Goal: Transaction & Acquisition: Purchase product/service

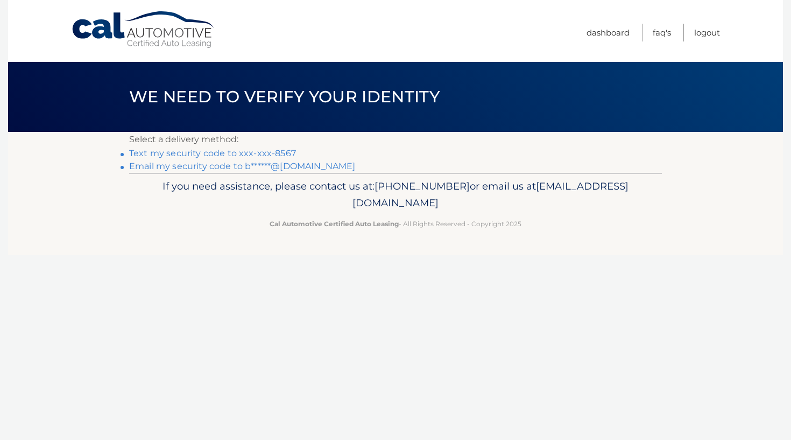
click at [262, 153] on link "Text my security code to xxx-xxx-8567" at bounding box center [212, 153] width 167 height 10
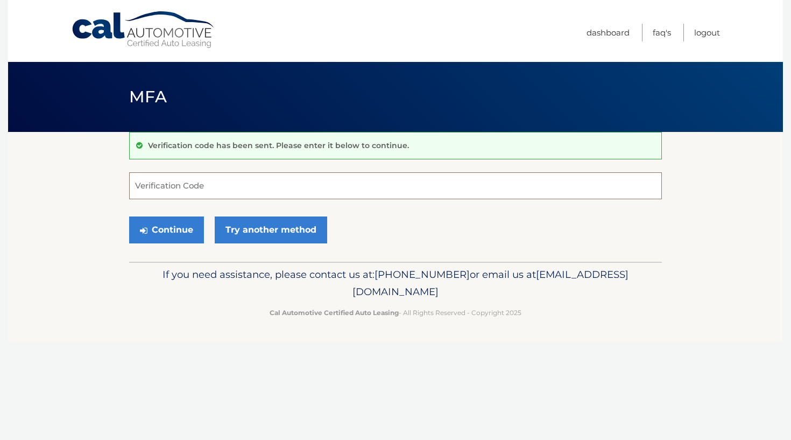
click at [191, 184] on input "Verification Code" at bounding box center [395, 185] width 533 height 27
type input "606403"
click at [168, 231] on button "Continue" at bounding box center [166, 229] width 75 height 27
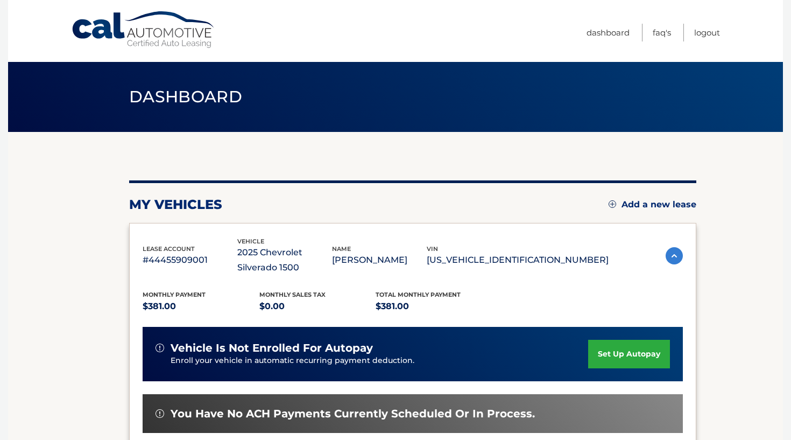
click at [719, 276] on section "my vehicles Add a new lease lease account #44455909001 vehicle 2025 Chevrolet S…" at bounding box center [395, 359] width 775 height 454
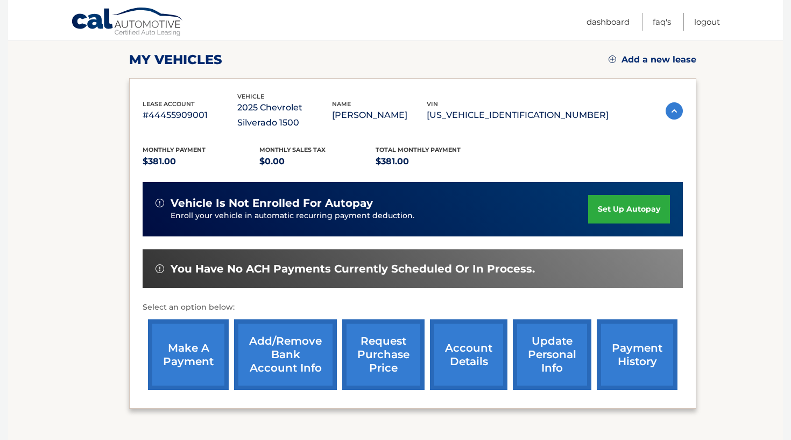
scroll to position [159, 0]
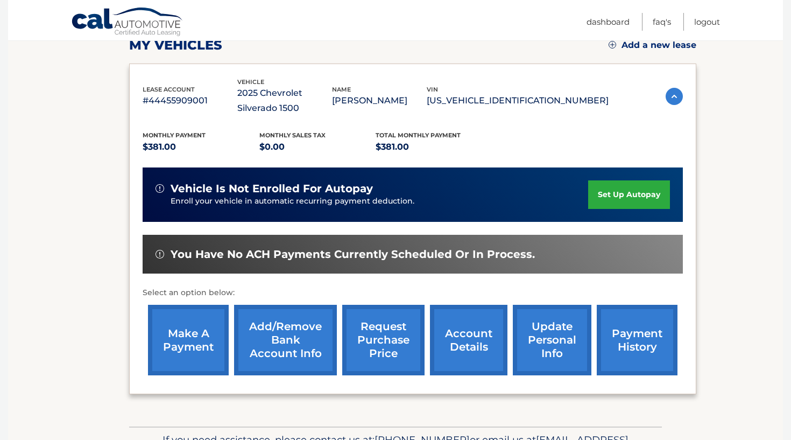
click at [165, 332] on link "make a payment" at bounding box center [188, 340] width 81 height 71
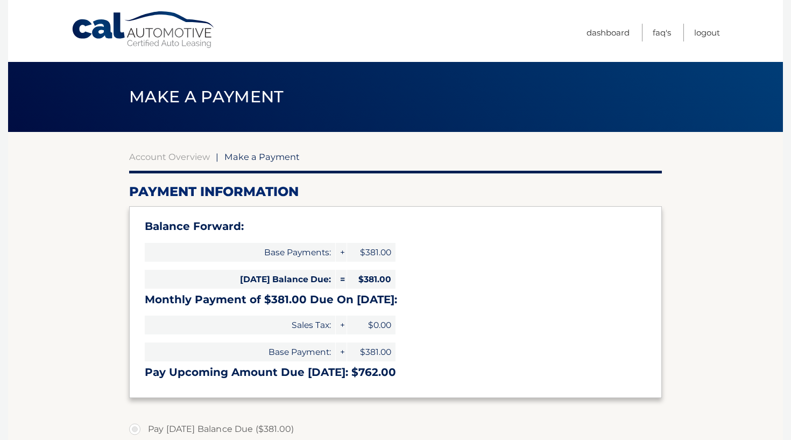
select select "YWE4MzA3YzgtNWJkOC00NjYyLTkxNWEtZGFiNTYzNDJiMWJm"
click at [752, 257] on section "Account Overview | Make a Payment Payment Information Balance Forward: Base Pay…" at bounding box center [395, 432] width 775 height 601
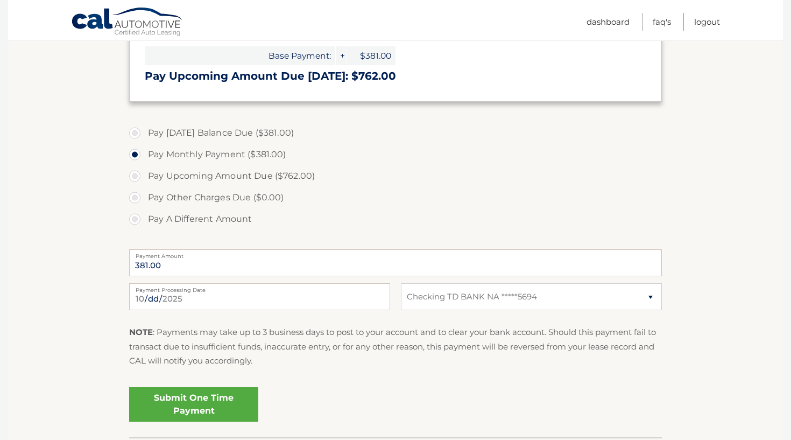
scroll to position [297, 0]
click at [193, 410] on link "Submit One Time Payment" at bounding box center [193, 403] width 129 height 34
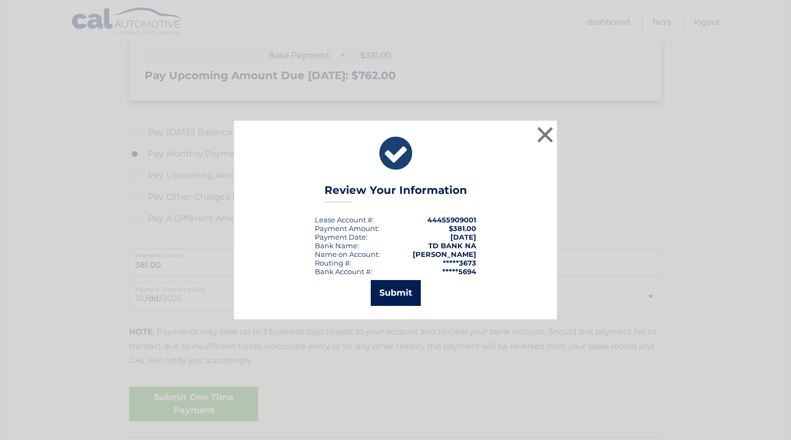
click at [397, 295] on button "Submit" at bounding box center [396, 293] width 50 height 26
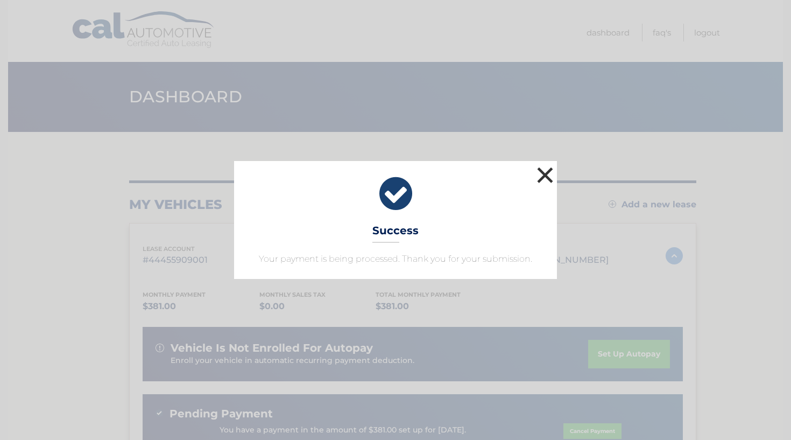
click at [544, 178] on button "×" at bounding box center [545, 175] width 22 height 22
